Goal: Information Seeking & Learning: Learn about a topic

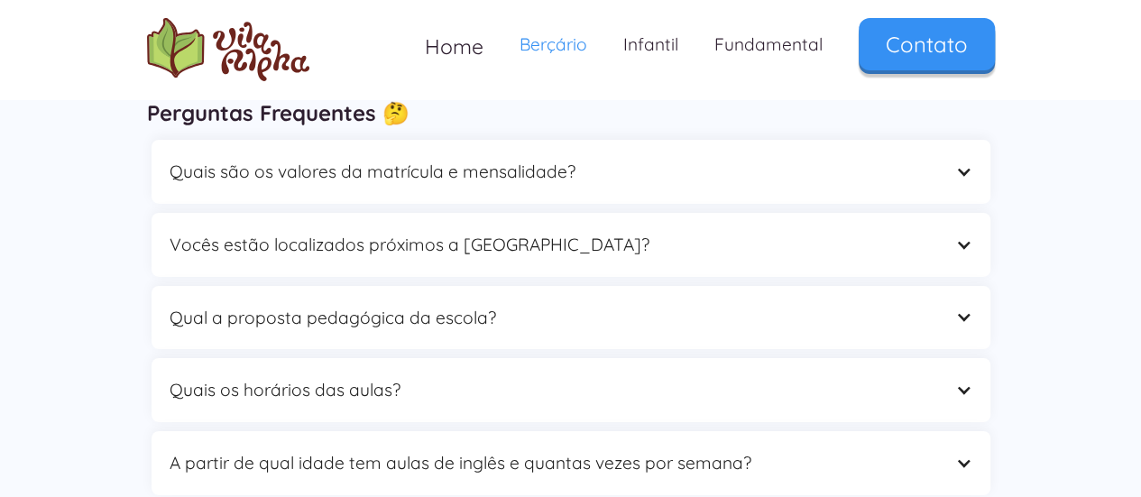
scroll to position [3008, 0]
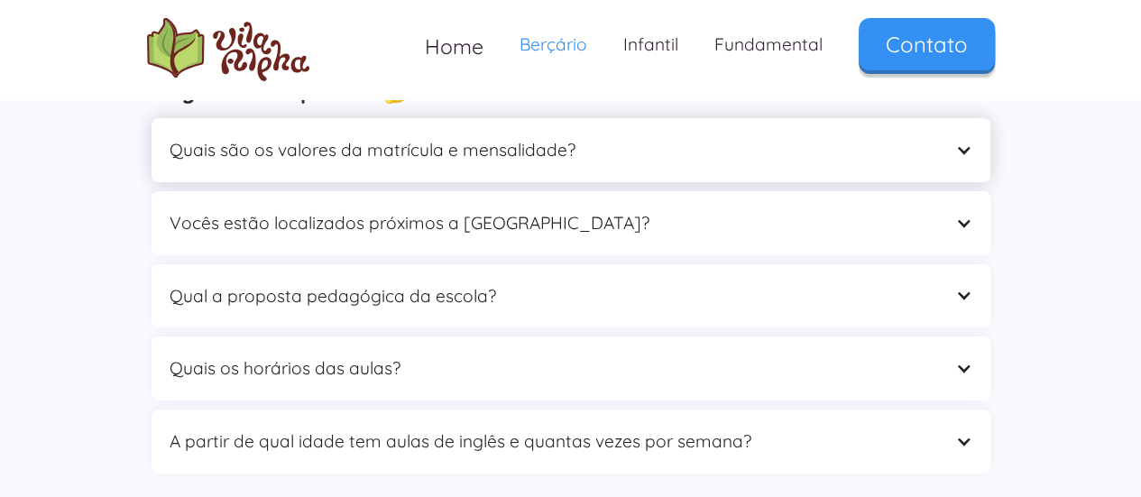
click at [959, 152] on div at bounding box center [963, 150] width 17 height 17
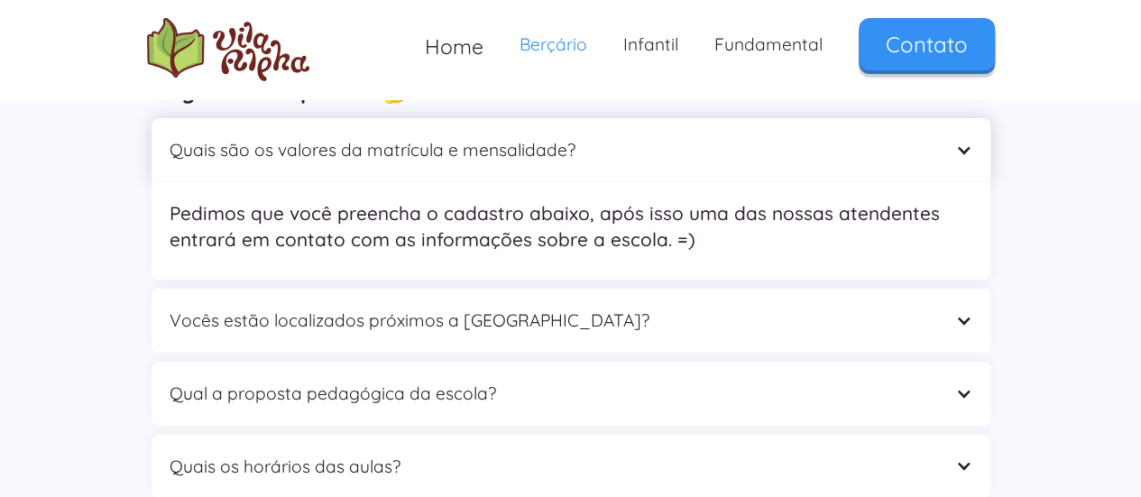
click at [959, 152] on div at bounding box center [963, 150] width 17 height 17
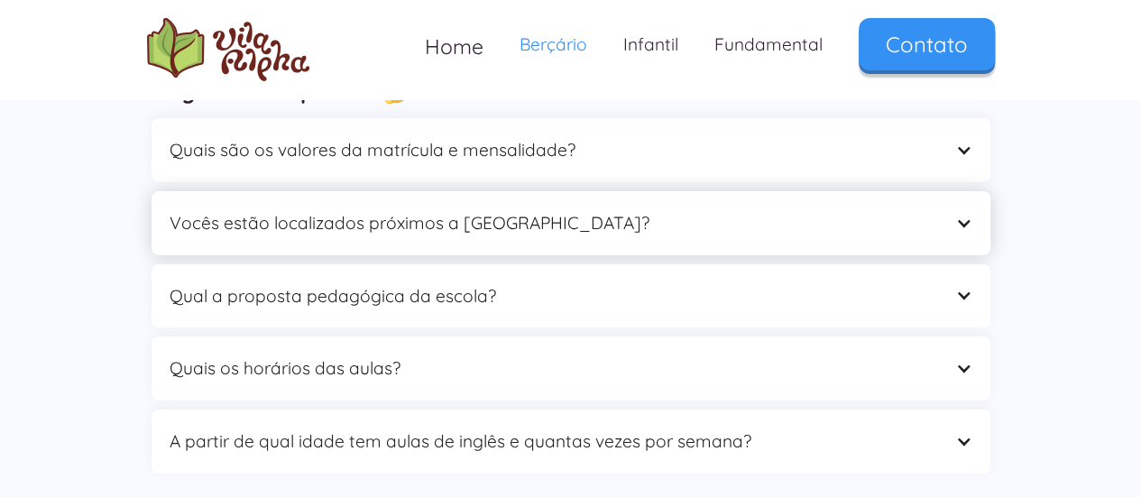
click at [952, 239] on div "Vocês estão localizados próximos a [GEOGRAPHIC_DATA]?" at bounding box center [571, 223] width 839 height 64
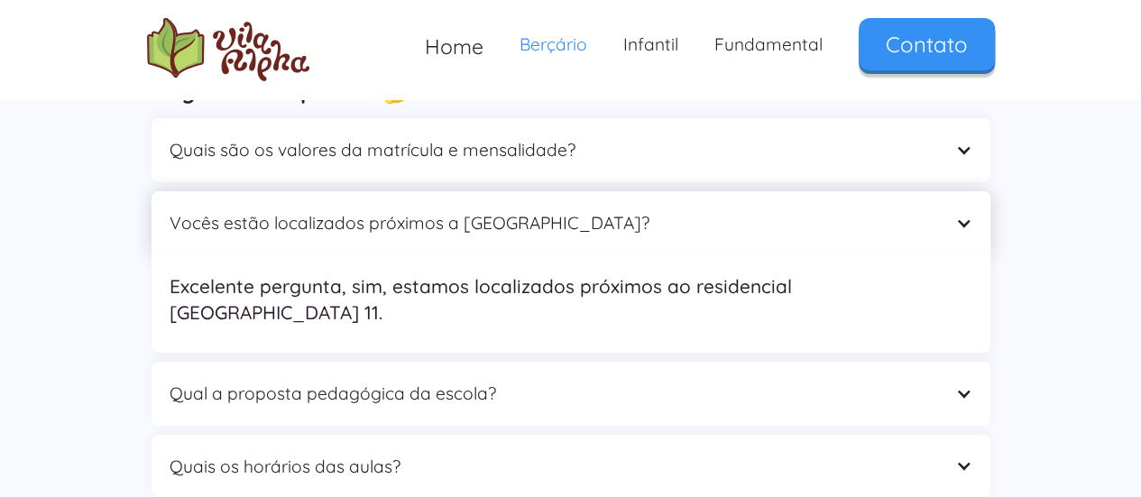
click at [954, 246] on div "Vocês estão localizados próximos a [GEOGRAPHIC_DATA]?" at bounding box center [571, 223] width 839 height 64
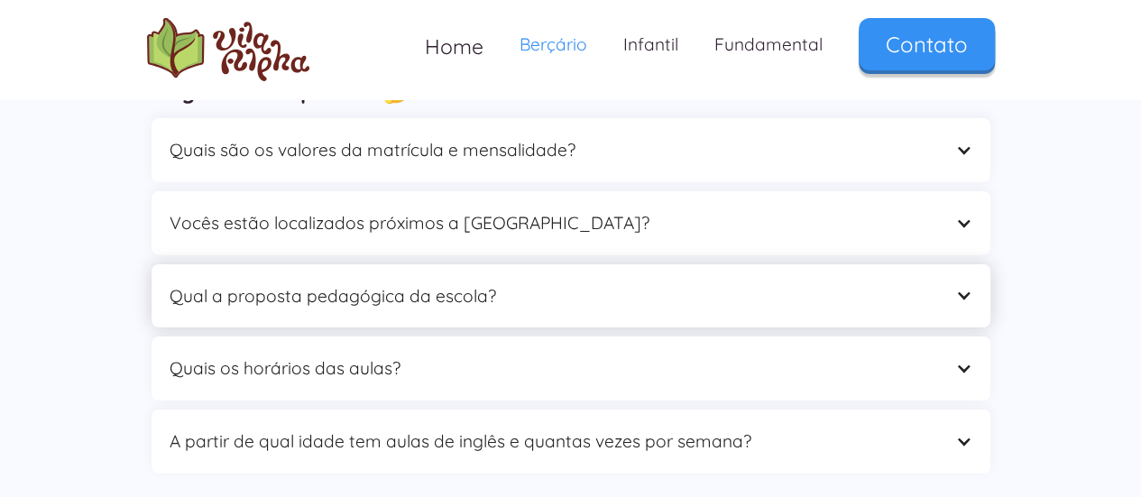
click at [953, 283] on div "Qual a proposta pedagógica da escola?" at bounding box center [571, 296] width 839 height 64
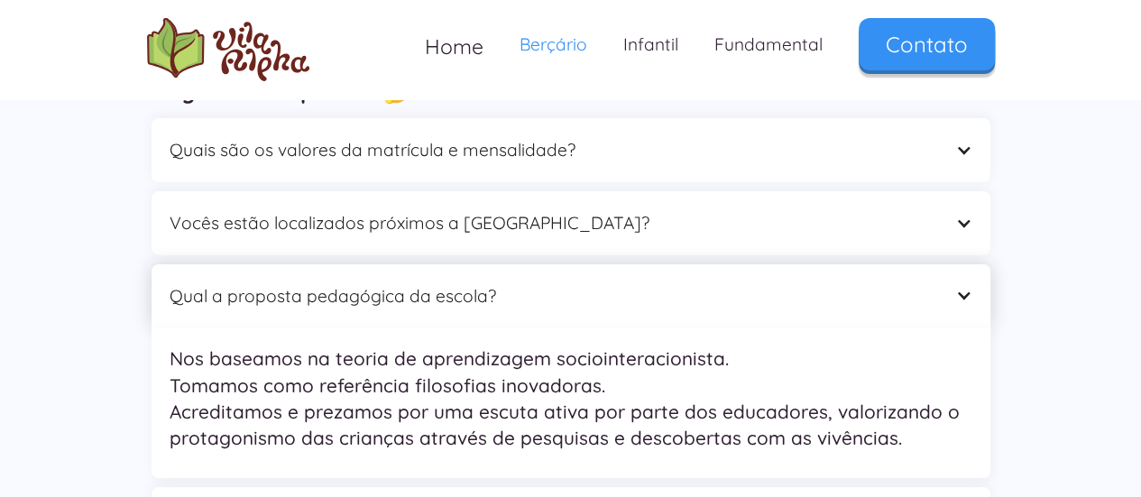
click at [955, 304] on div "Qual a proposta pedagógica da escola?" at bounding box center [571, 296] width 839 height 64
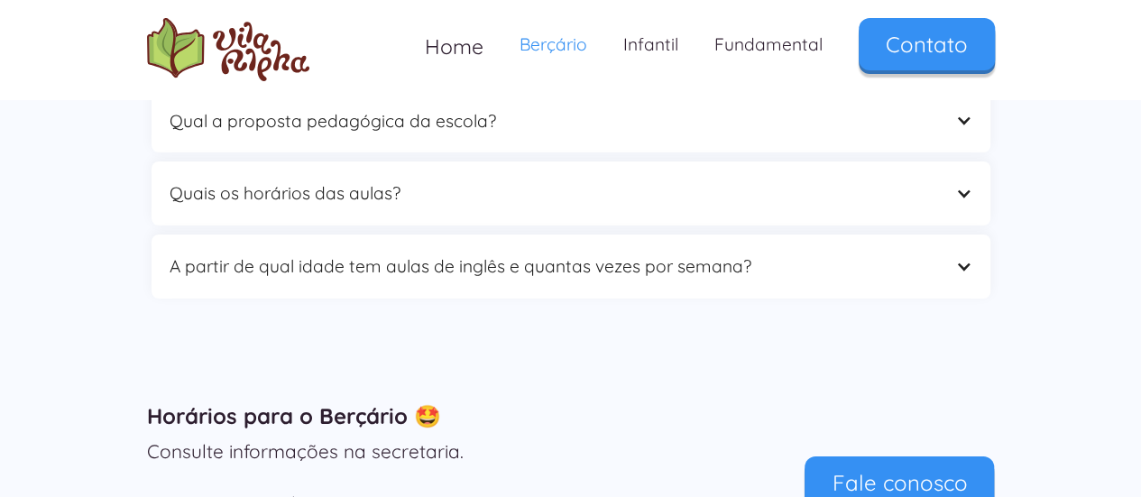
scroll to position [3158, 0]
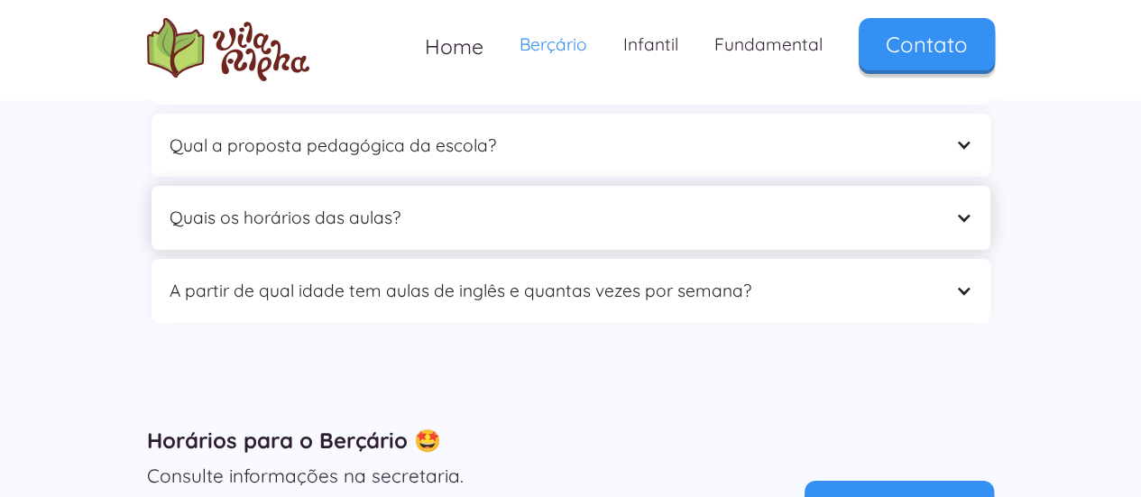
click at [959, 217] on div at bounding box center [963, 217] width 17 height 17
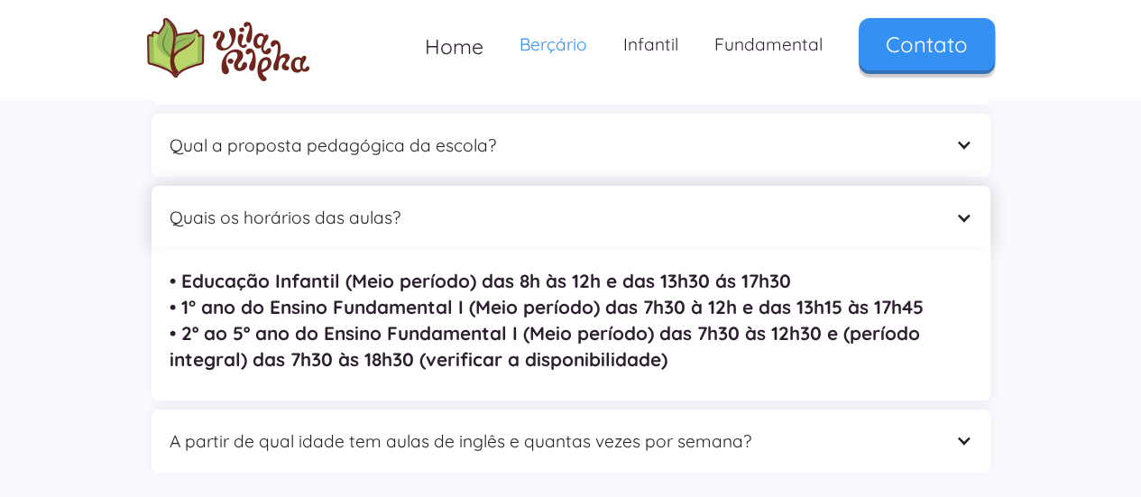
click at [954, 221] on div "Quais os horários das aulas?" at bounding box center [571, 218] width 839 height 64
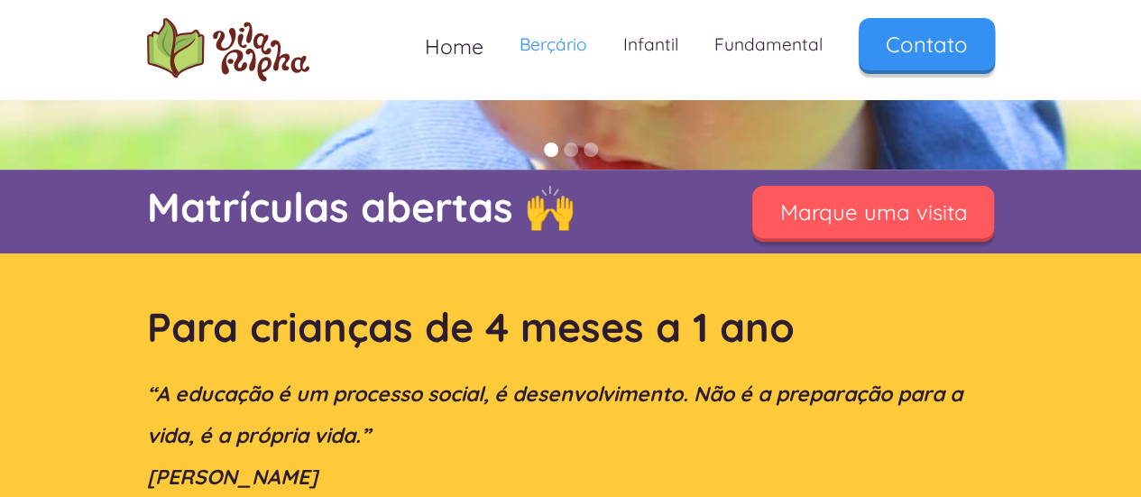
scroll to position [0, 0]
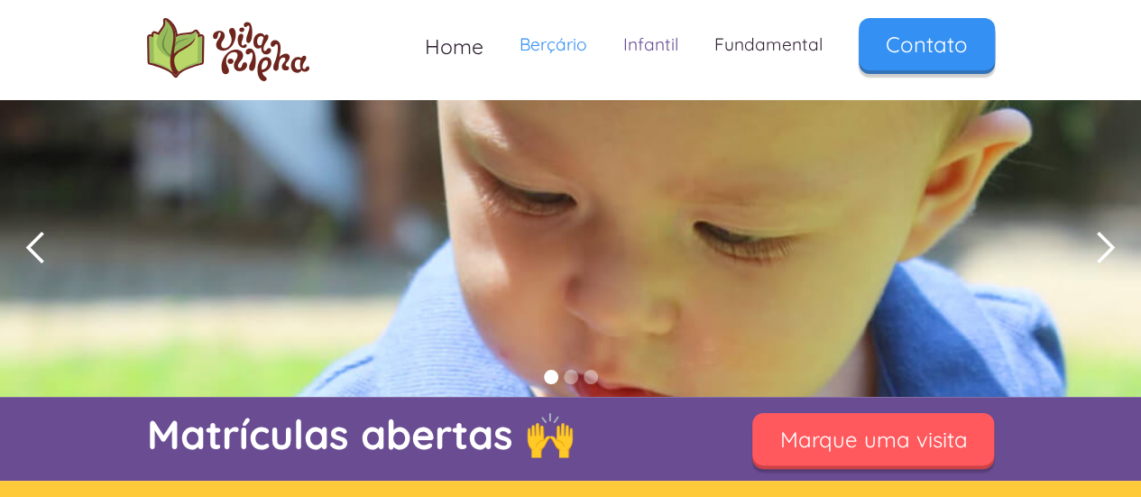
click at [663, 50] on link "Infantil" at bounding box center [650, 44] width 91 height 53
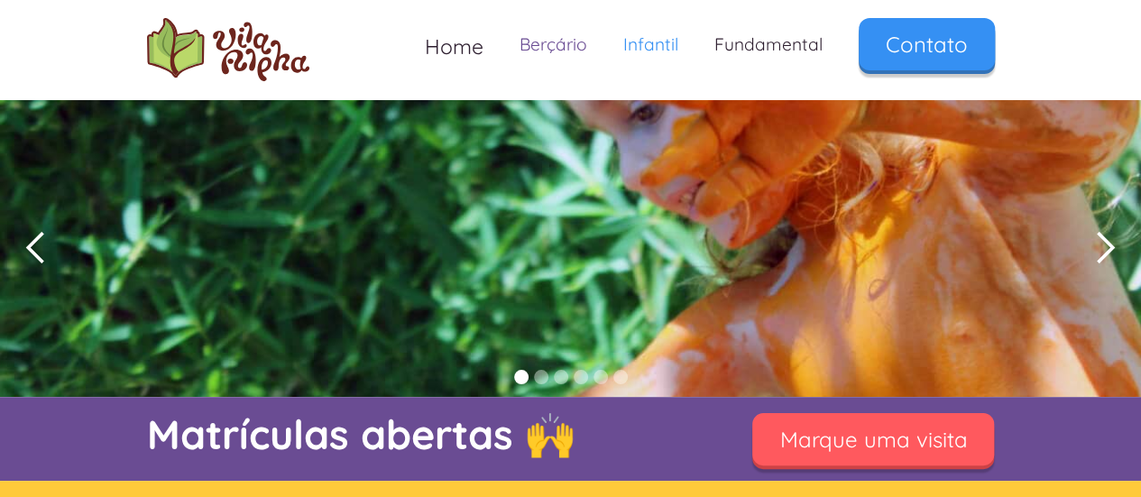
click at [506, 41] on link "Berçário" at bounding box center [554, 44] width 104 height 53
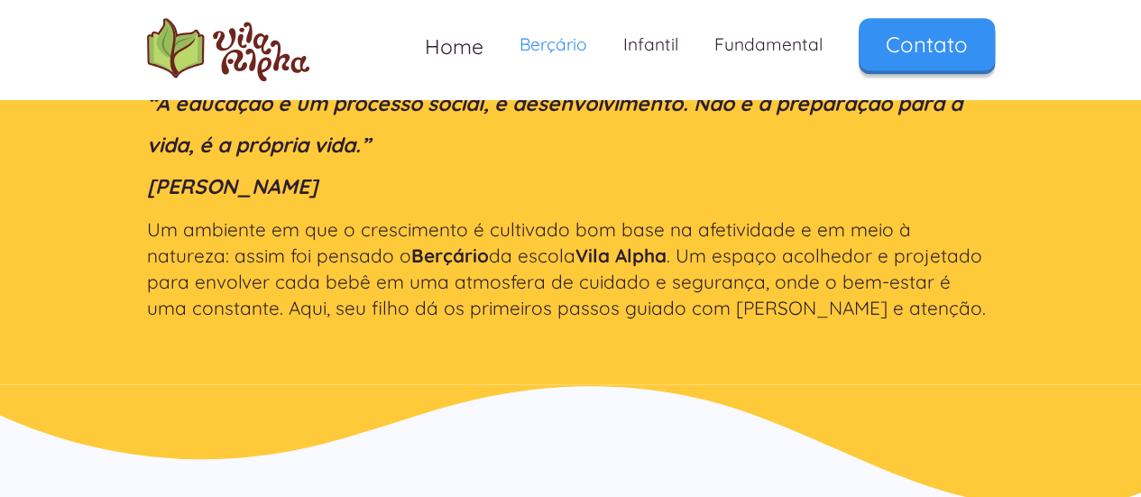
scroll to position [150, 0]
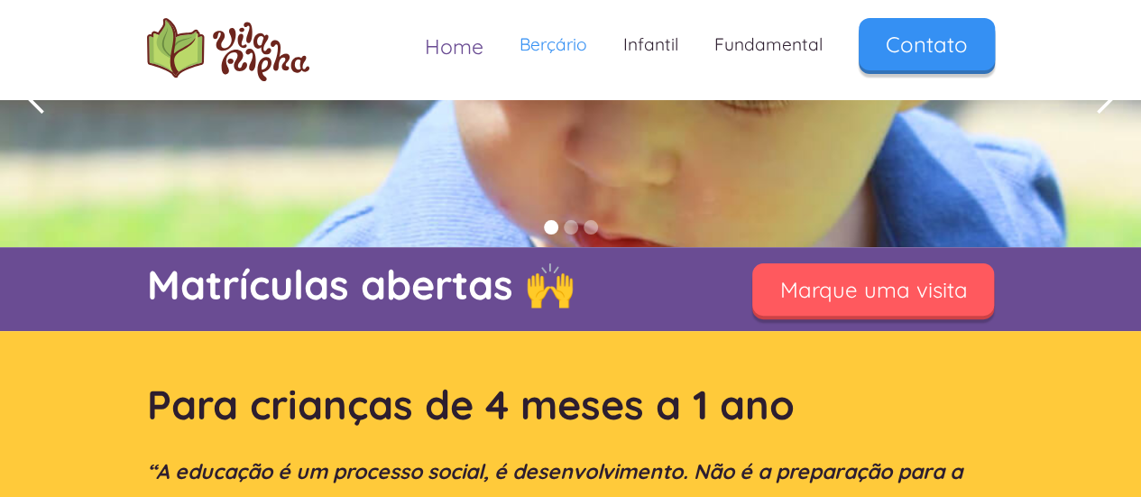
click at [476, 49] on span "Home" at bounding box center [454, 46] width 59 height 26
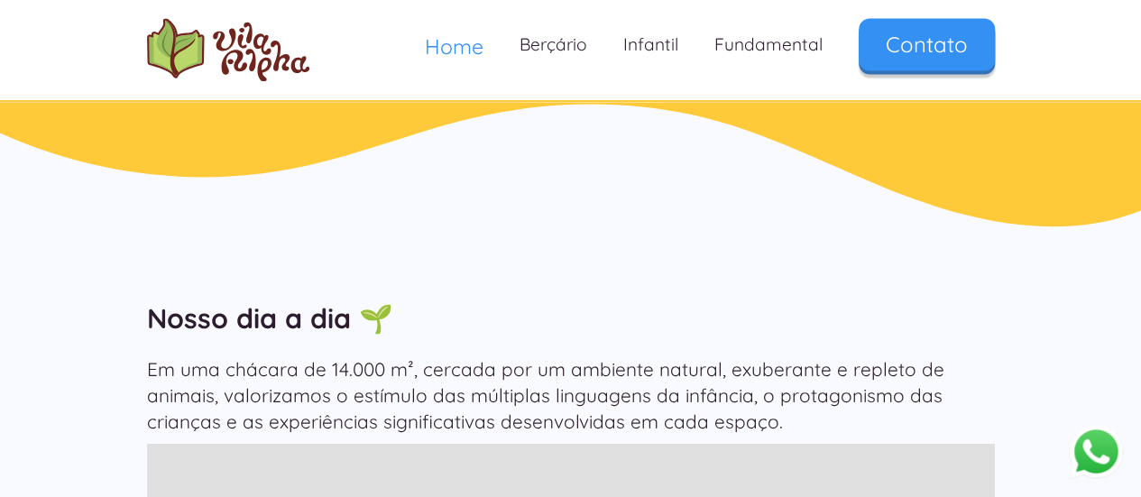
scroll to position [1354, 0]
